Goal: Find specific page/section

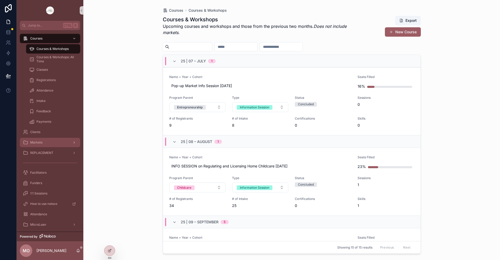
click at [40, 142] on span "Markets" at bounding box center [36, 143] width 12 height 4
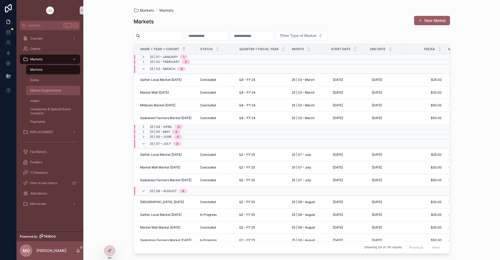
click at [48, 90] on span "Market Registrations" at bounding box center [45, 91] width 31 height 4
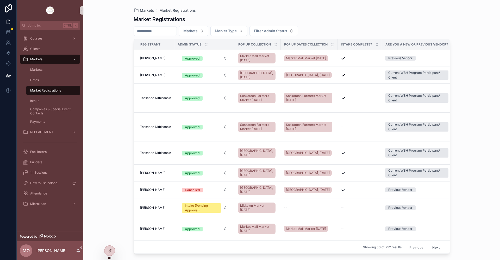
click at [140, 32] on input "scrollable content" at bounding box center [155, 31] width 43 height 7
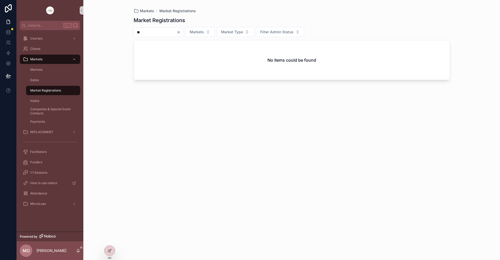
type input "*"
click at [111, 72] on div "Markets Market Registrations Market Registrations Markets Market Type Filter Ad…" at bounding box center [291, 130] width 417 height 260
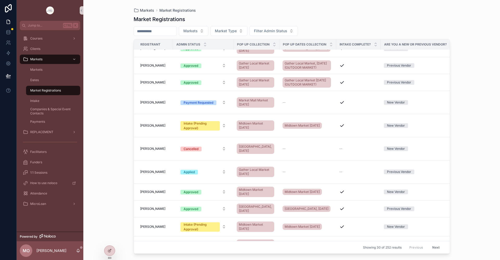
scroll to position [427, 0]
